Goal: Task Accomplishment & Management: Manage account settings

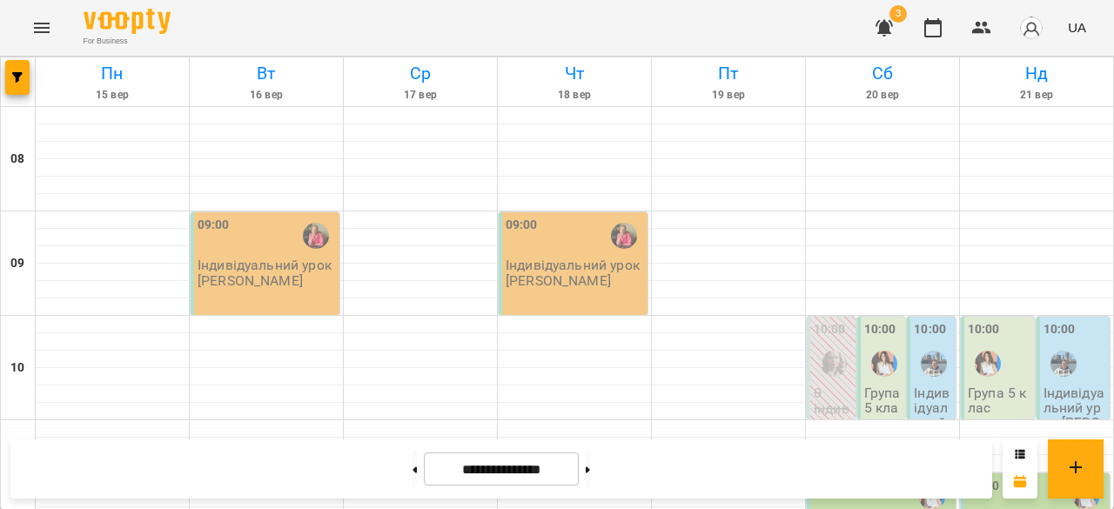
scroll to position [1077, 0]
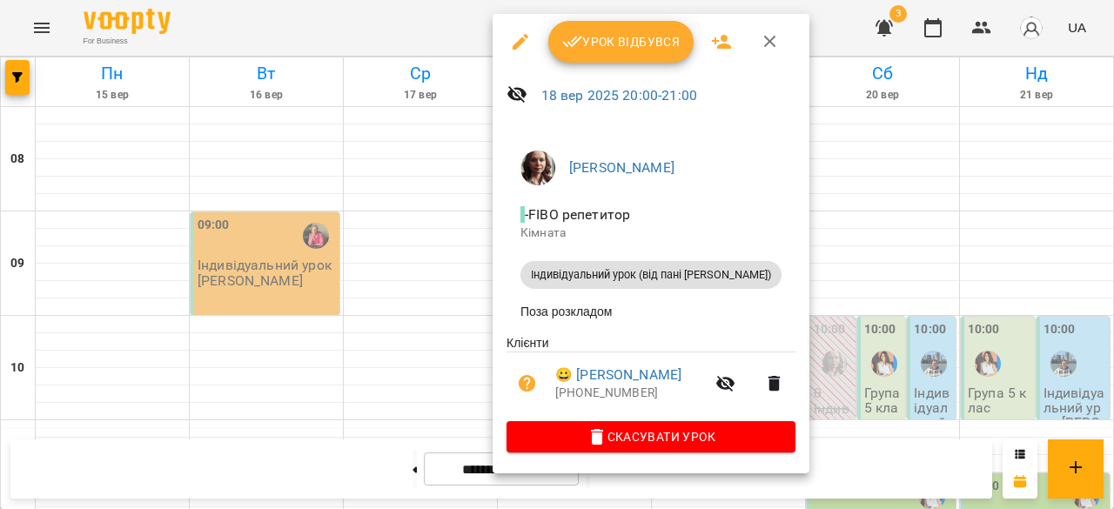
click at [997, 337] on div at bounding box center [557, 254] width 1114 height 509
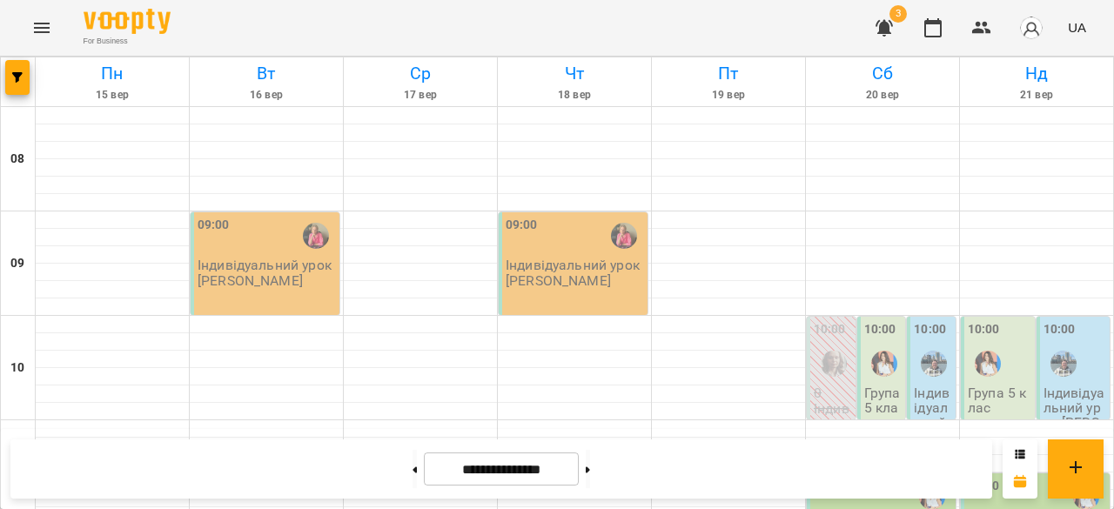
scroll to position [114, 0]
click at [268, 212] on div "09:00 Індивідуальний урок Вольська Світлана Павлівна" at bounding box center [265, 263] width 149 height 103
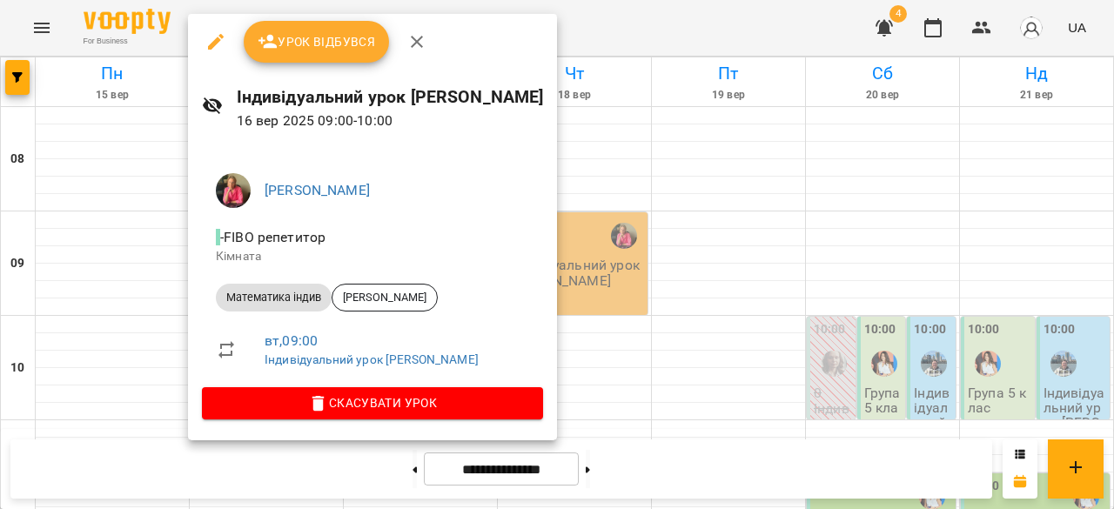
click at [750, 218] on div at bounding box center [557, 254] width 1114 height 509
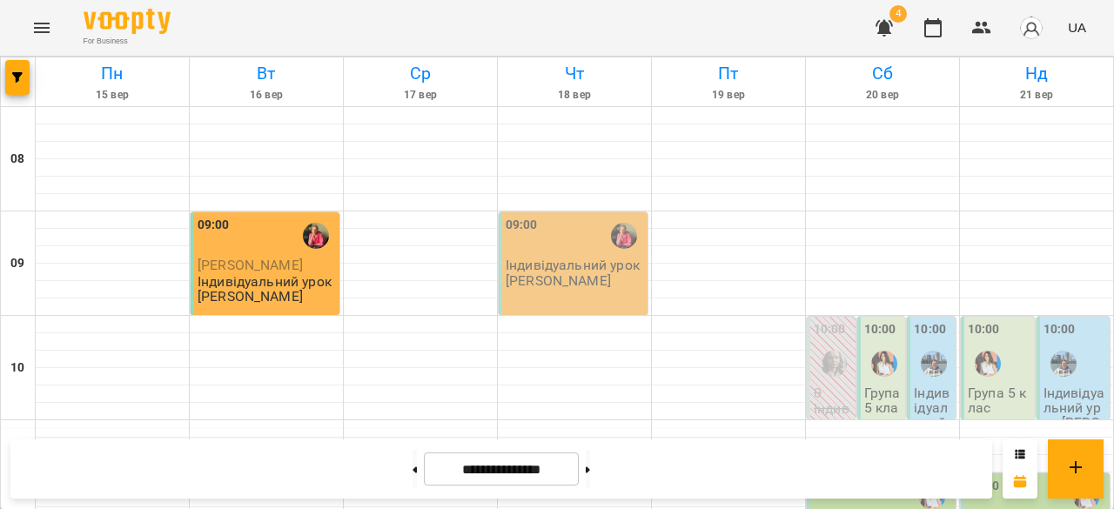
click at [289, 249] on div "09:00" at bounding box center [267, 236] width 138 height 40
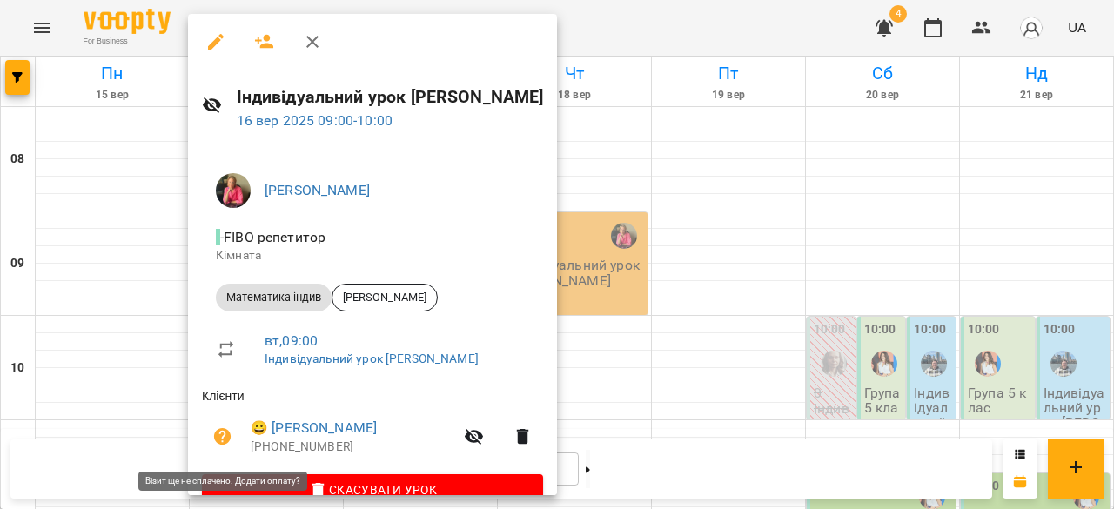
click at [228, 435] on icon "button" at bounding box center [222, 436] width 17 height 17
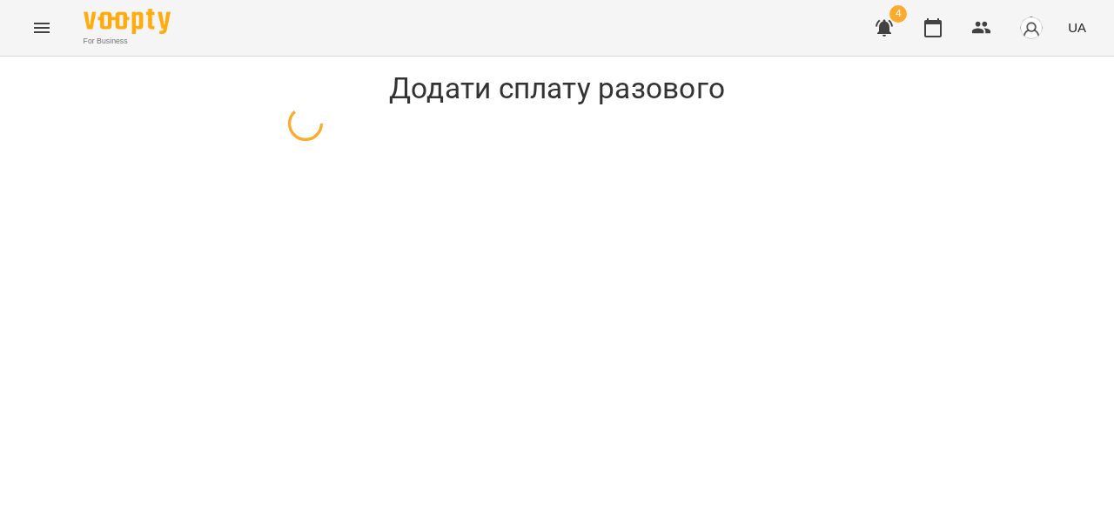
select select "**********"
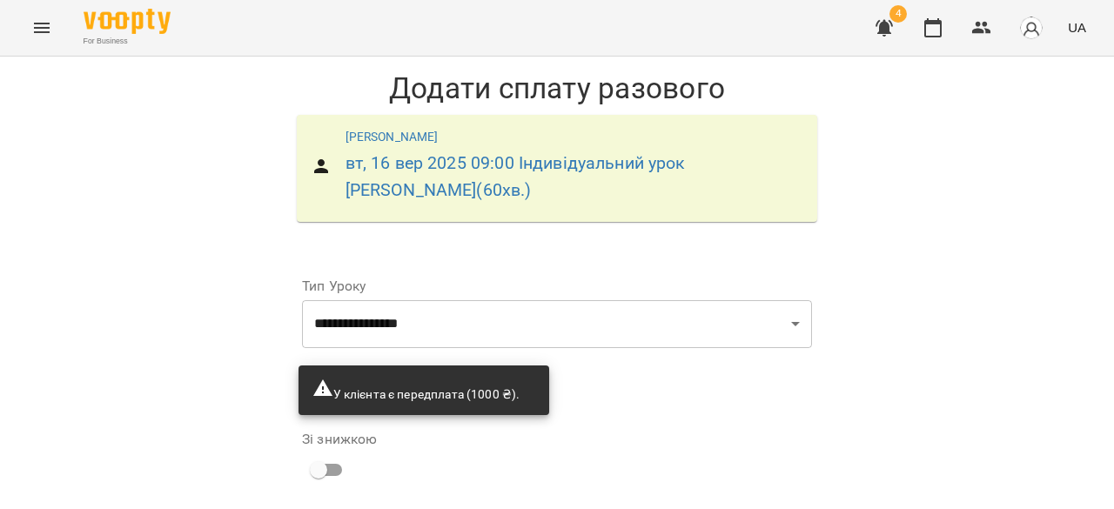
scroll to position [214, 0]
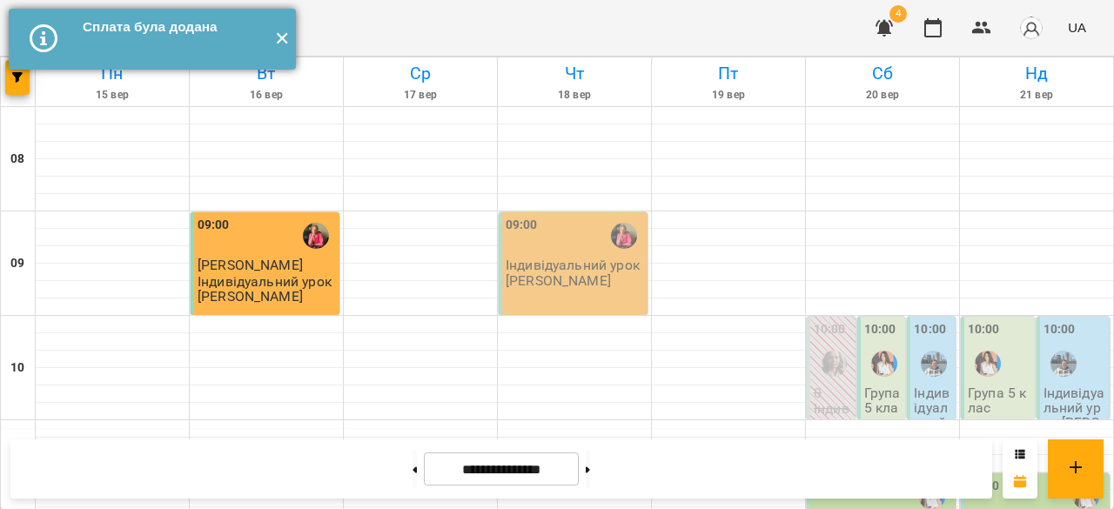
click at [286, 44] on button "✕" at bounding box center [281, 39] width 29 height 61
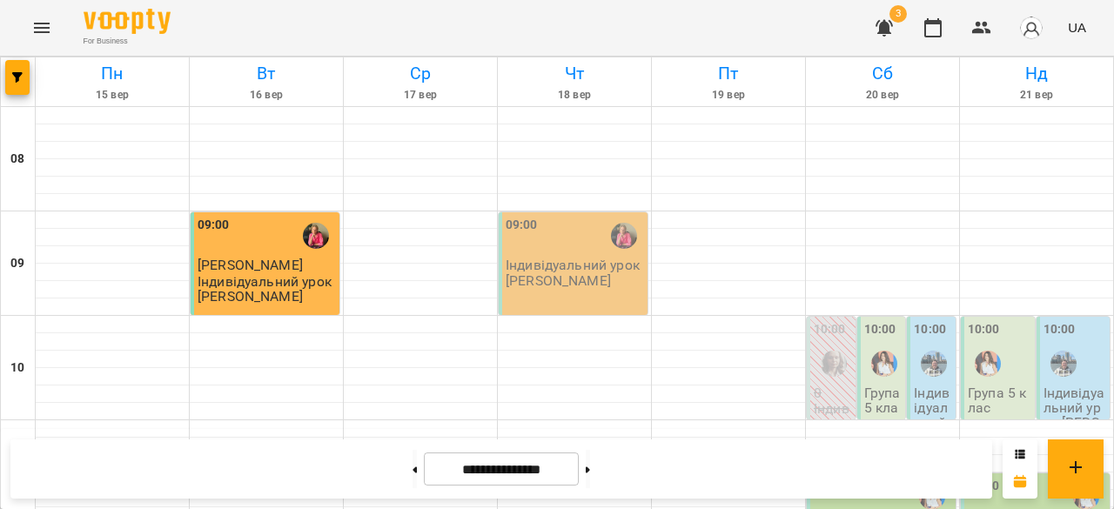
scroll to position [928, 0]
